Goal: Information Seeking & Learning: Learn about a topic

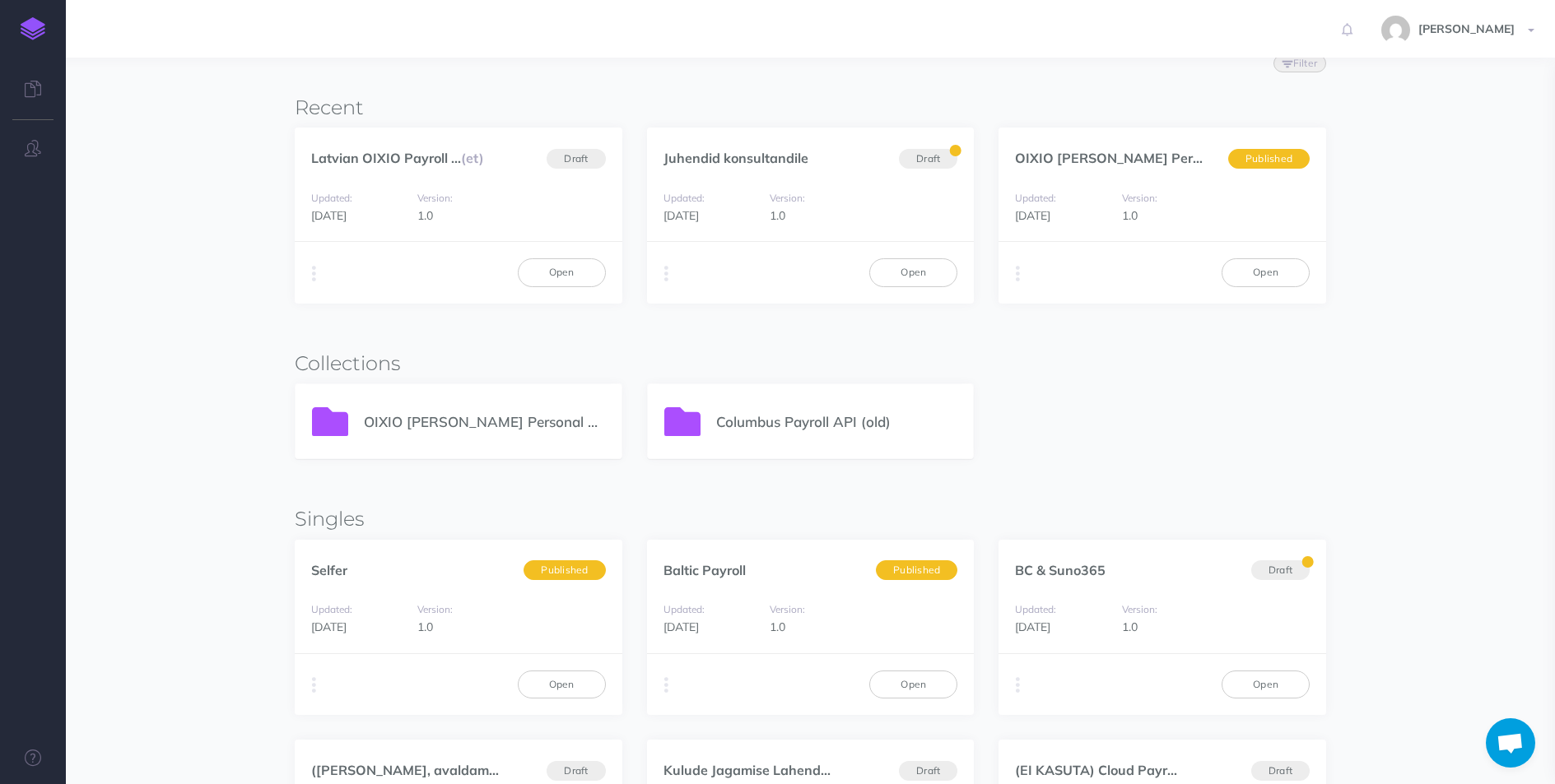
scroll to position [82, 0]
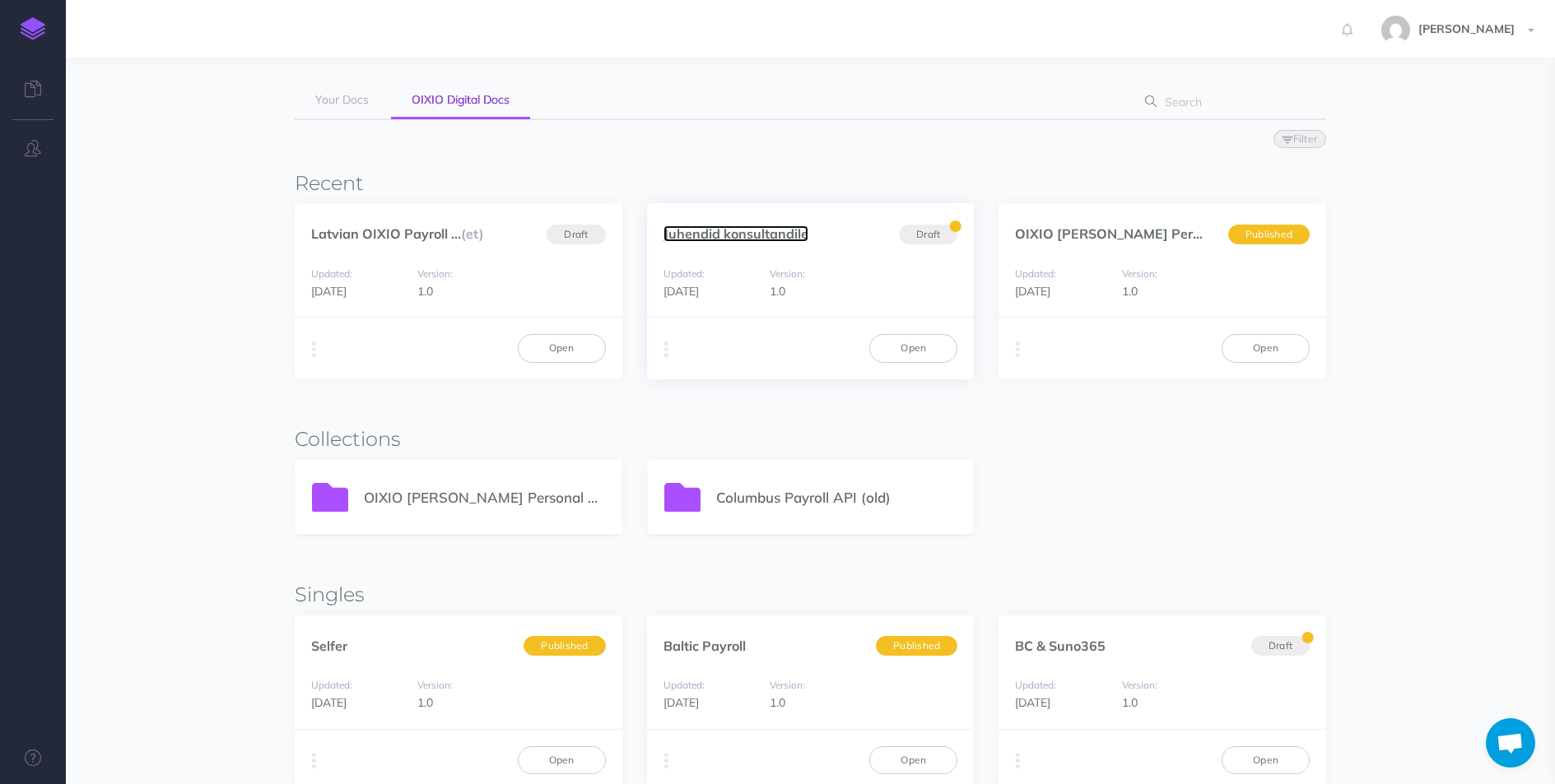
click at [753, 234] on link "Juhendid konsultandile" at bounding box center [736, 233] width 145 height 16
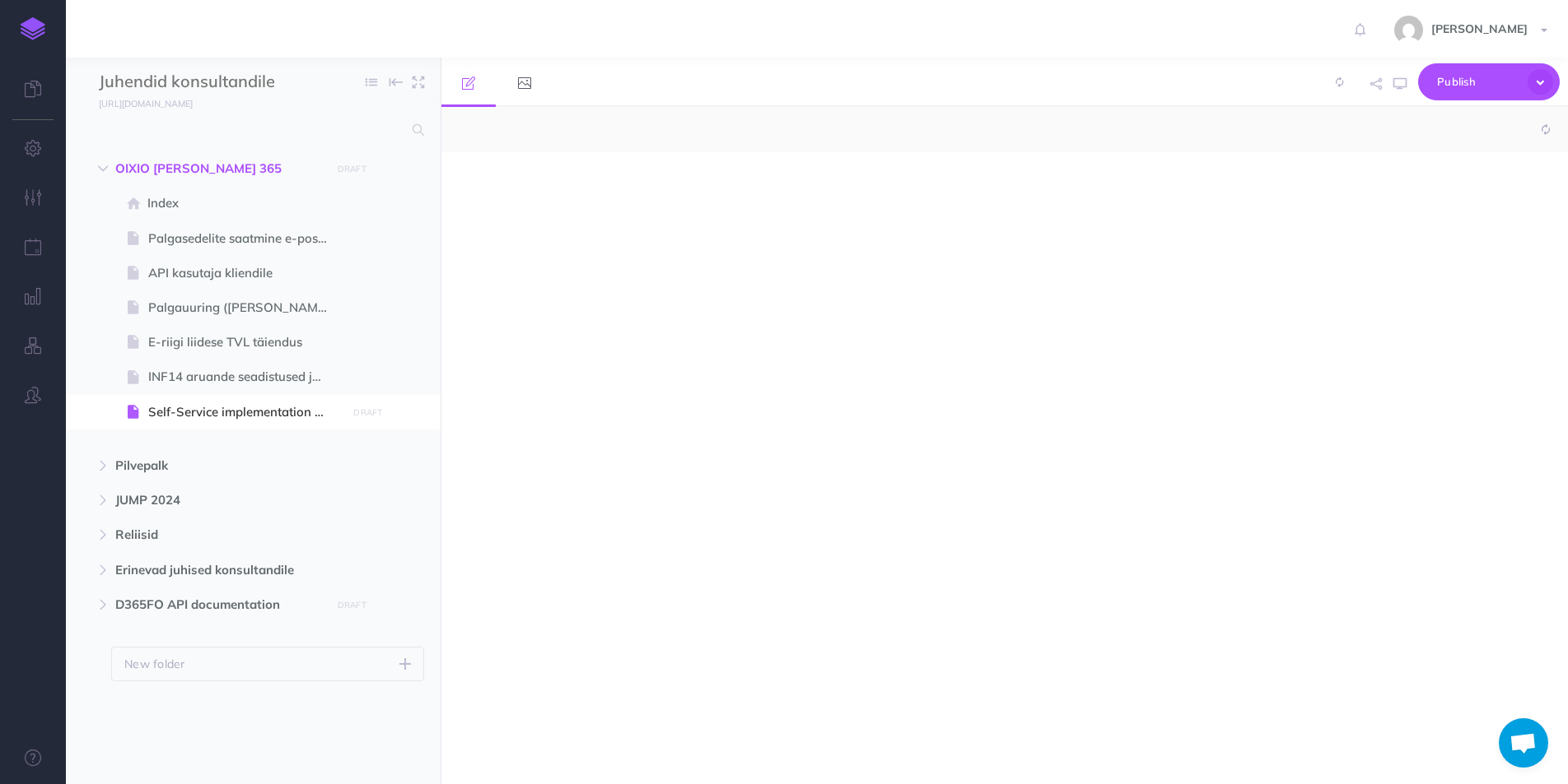
select select "null"
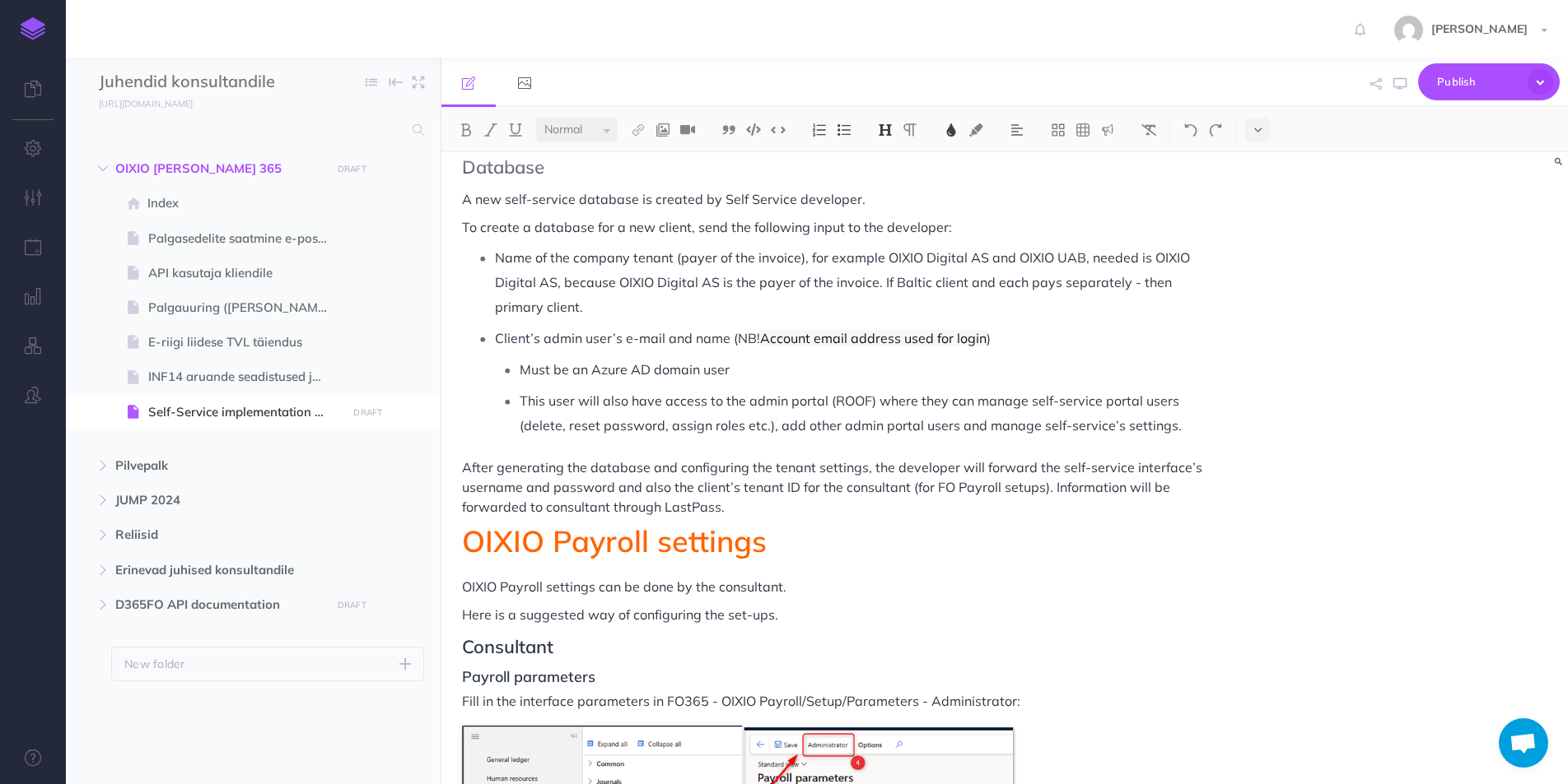
scroll to position [330, 0]
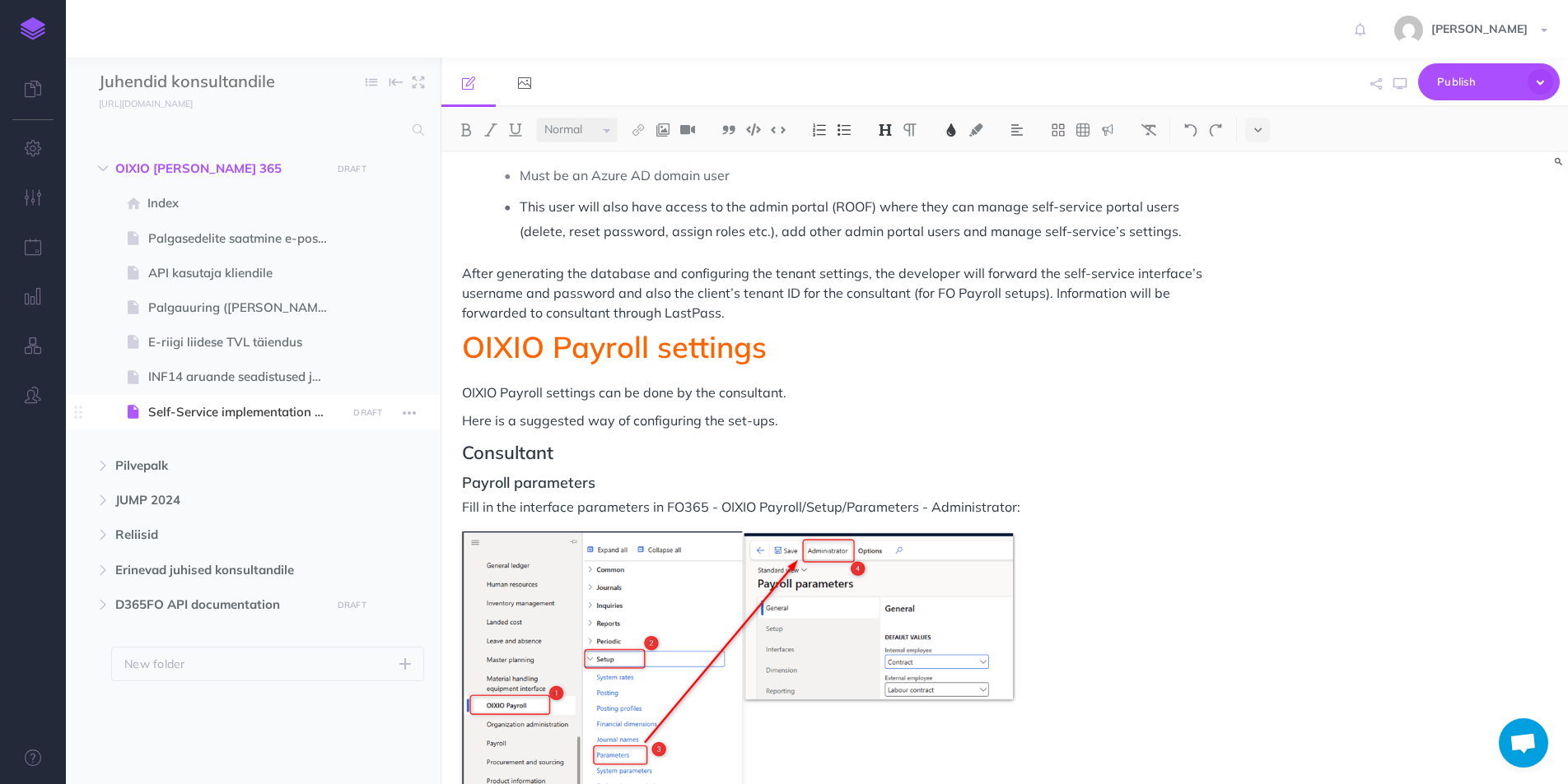
click at [233, 415] on span "Self-Service implementation FO365" at bounding box center [244, 412] width 193 height 20
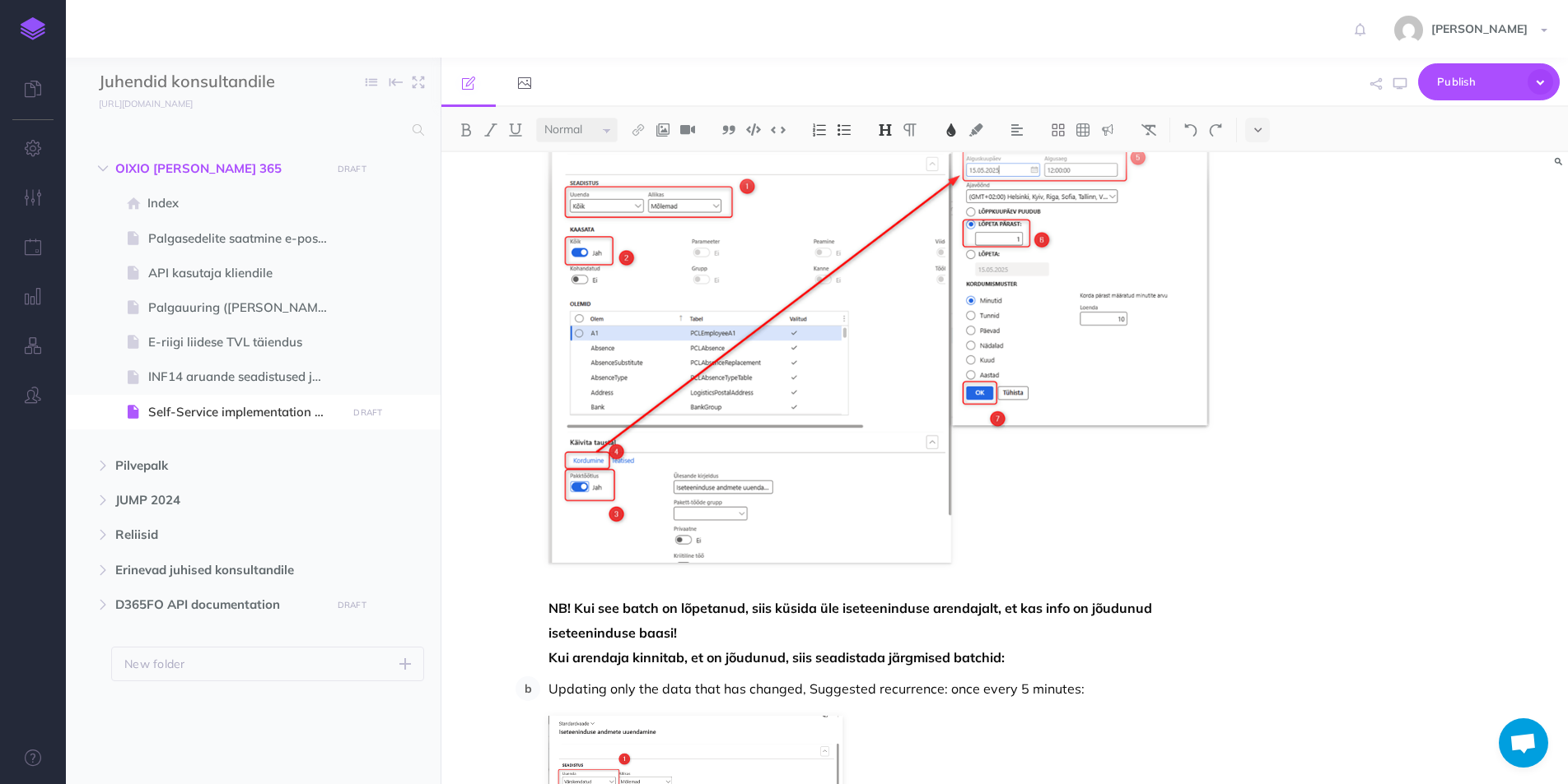
scroll to position [2305, 0]
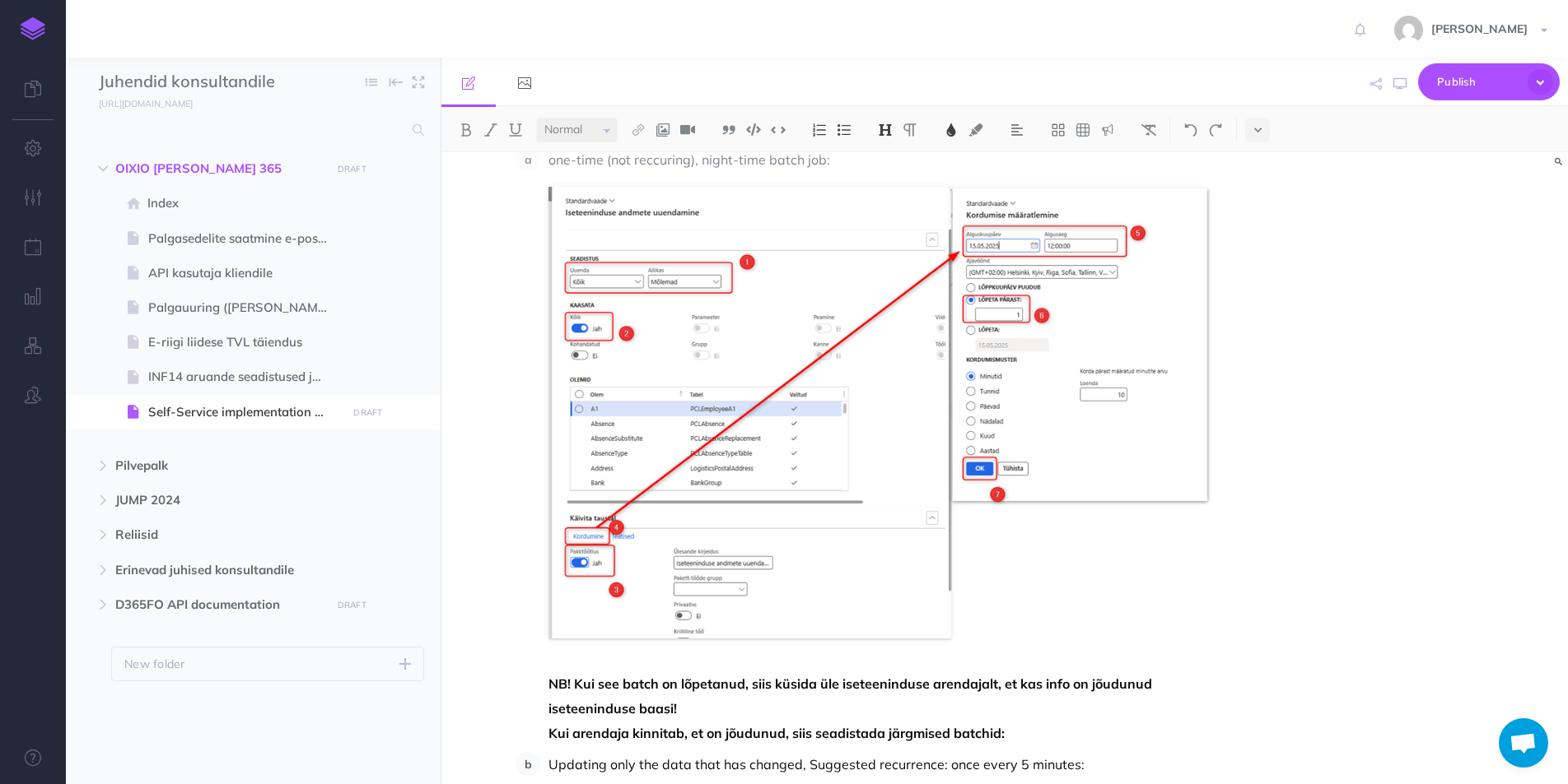
click at [1410, 246] on div "SelfService implementation New account New account can be added only for those …" at bounding box center [1005, 469] width 1127 height 633
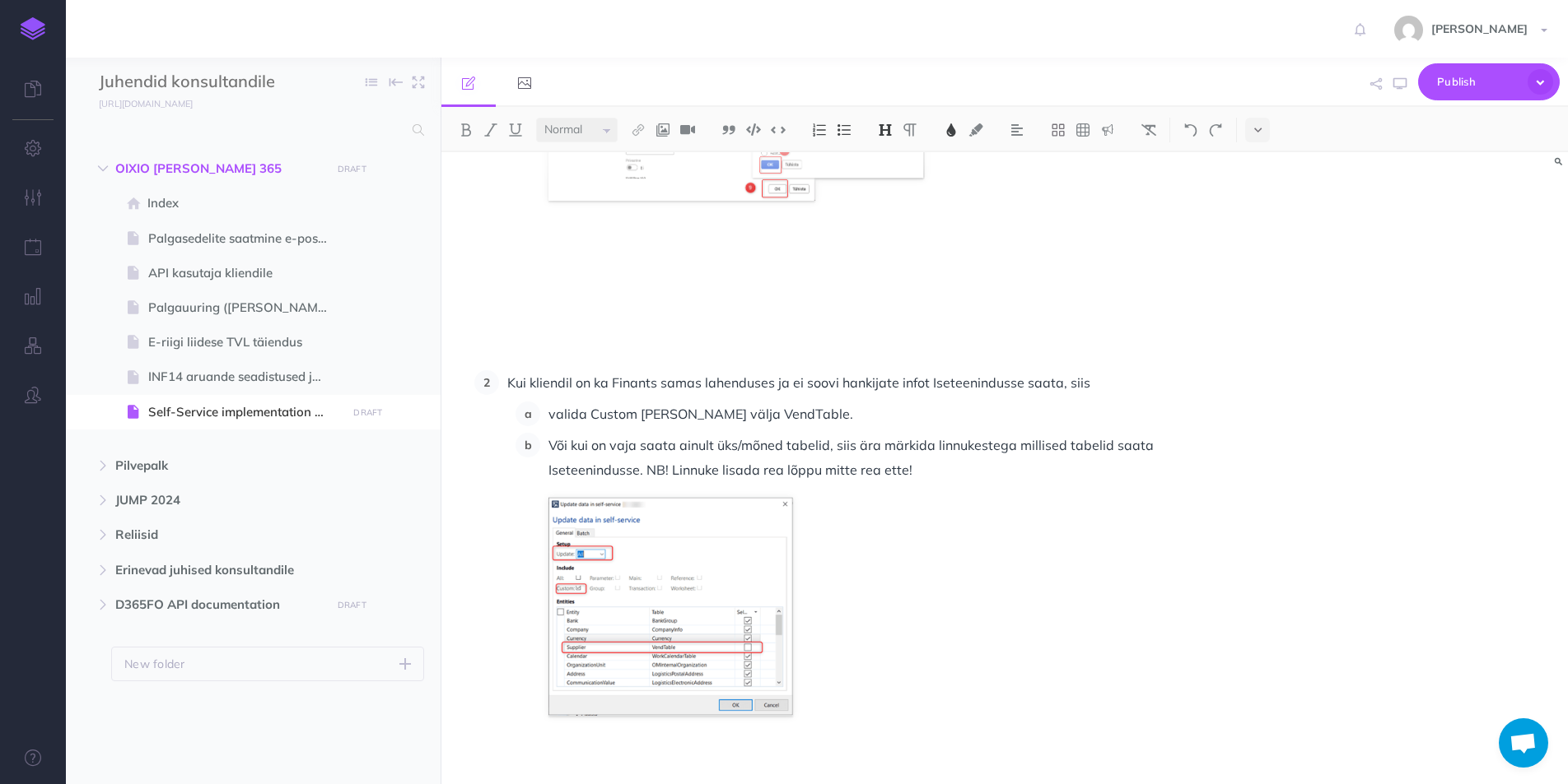
scroll to position [3704, 0]
